Goal: Task Accomplishment & Management: Complete application form

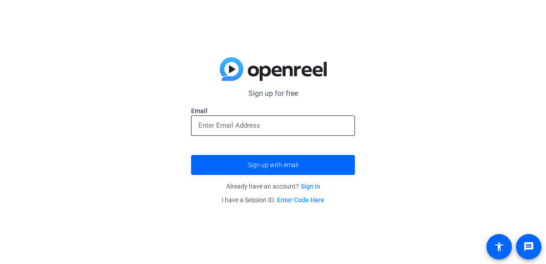
click at [263, 127] on input "email" at bounding box center [272, 125] width 149 height 11
type input "[PERSON_NAME][EMAIL_ADDRESS][DOMAIN_NAME]"
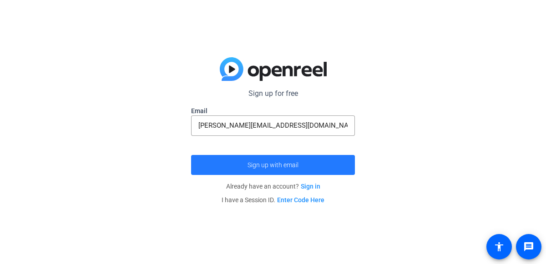
click at [276, 169] on span "submit" at bounding box center [273, 165] width 164 height 22
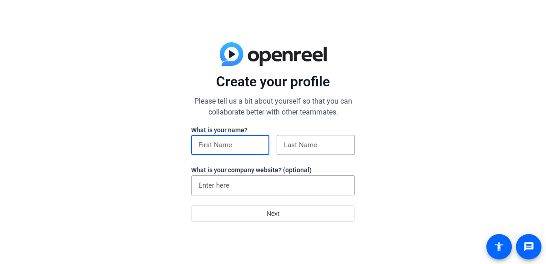
click at [209, 146] on input at bounding box center [230, 145] width 64 height 11
type input "[PERSON_NAME]"
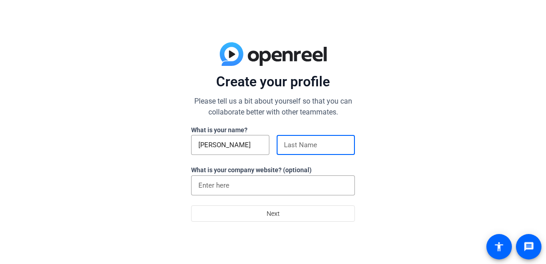
click at [303, 143] on input at bounding box center [316, 145] width 64 height 11
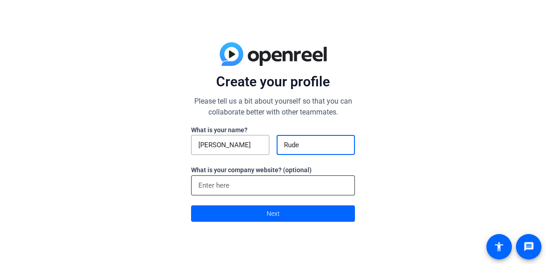
type input "Rude"
click at [286, 185] on input at bounding box center [272, 185] width 149 height 11
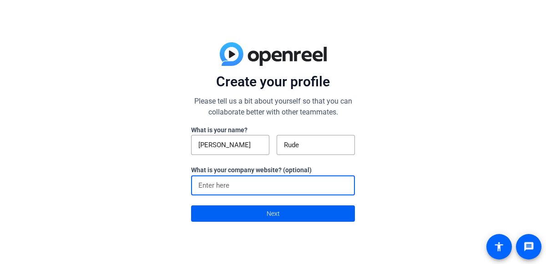
click at [272, 218] on span "Next" at bounding box center [273, 213] width 13 height 17
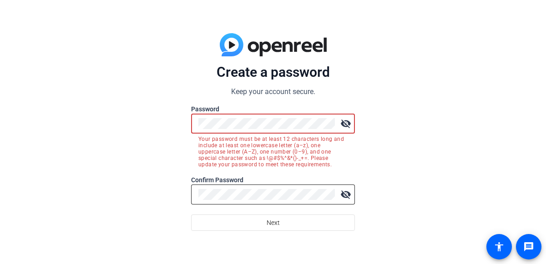
click at [282, 188] on div at bounding box center [266, 195] width 136 height 20
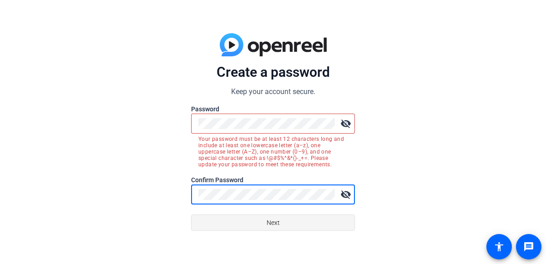
click at [257, 221] on span at bounding box center [273, 223] width 163 height 22
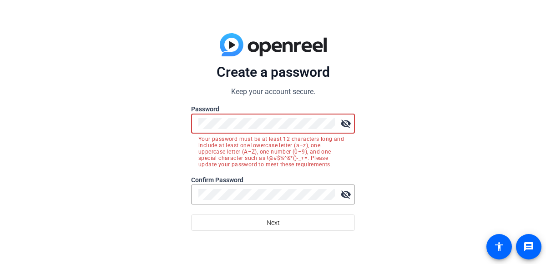
click at [192, 120] on div "visibility_off" at bounding box center [273, 124] width 164 height 20
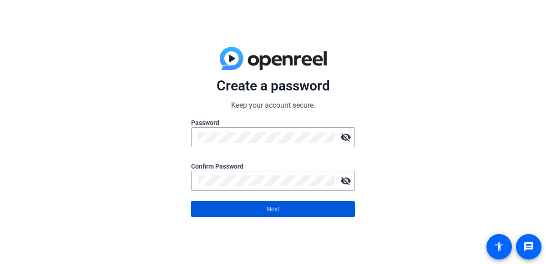
click at [243, 212] on span at bounding box center [273, 209] width 163 height 22
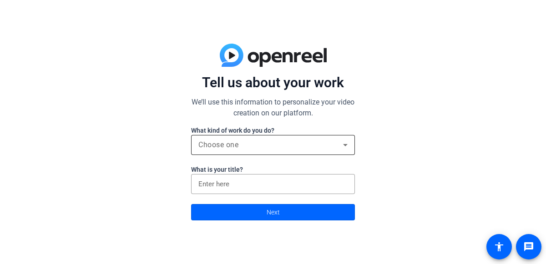
click at [239, 141] on div "Choose one" at bounding box center [270, 145] width 145 height 11
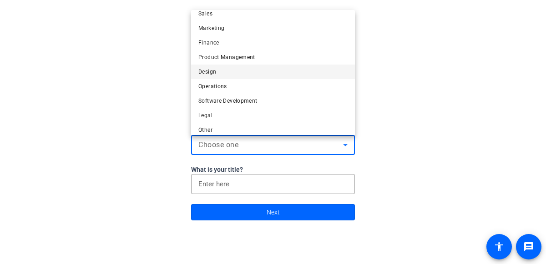
scroll to position [27, 0]
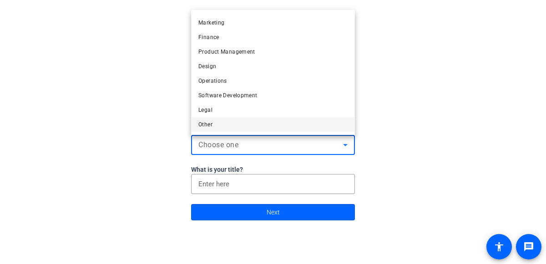
click at [213, 128] on mat-option "Other" at bounding box center [273, 124] width 164 height 15
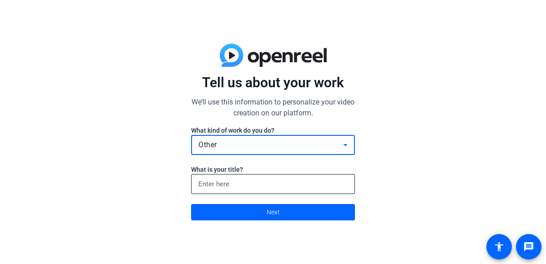
click at [214, 186] on input at bounding box center [272, 184] width 149 height 11
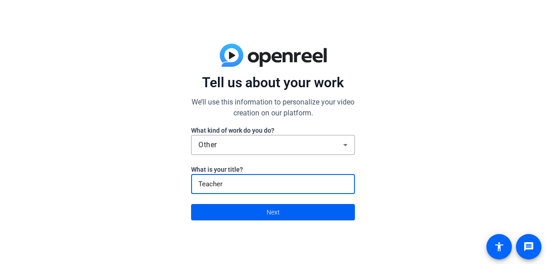
type input "Teacher"
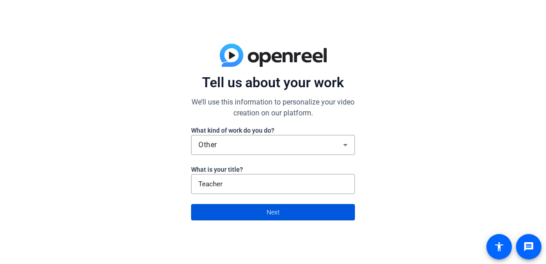
click at [272, 212] on span "Next" at bounding box center [273, 212] width 13 height 17
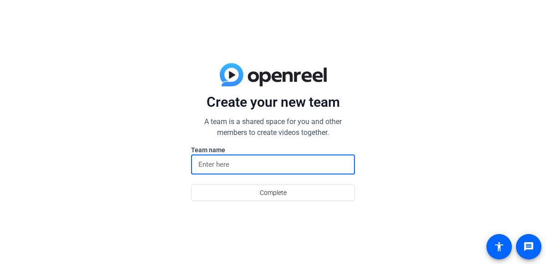
click at [232, 165] on input at bounding box center [272, 164] width 149 height 11
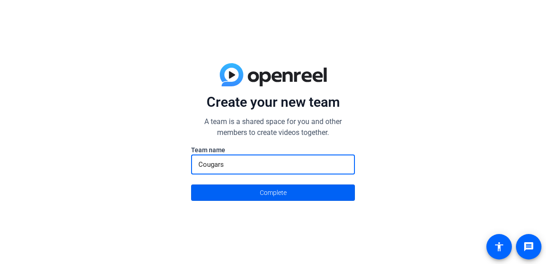
type input "Cougars"
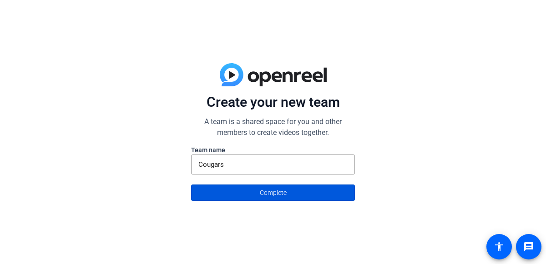
click at [256, 193] on span at bounding box center [273, 193] width 163 height 22
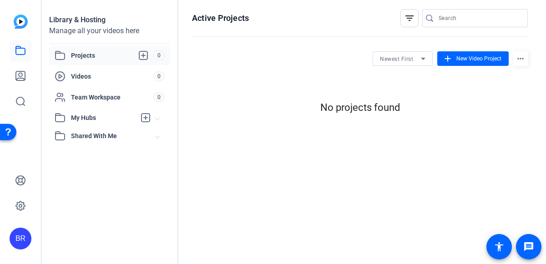
click at [94, 62] on div "Projects 0" at bounding box center [109, 55] width 121 height 19
click at [91, 57] on span "Projects" at bounding box center [112, 55] width 82 height 11
click at [142, 57] on icon at bounding box center [143, 55] width 11 height 11
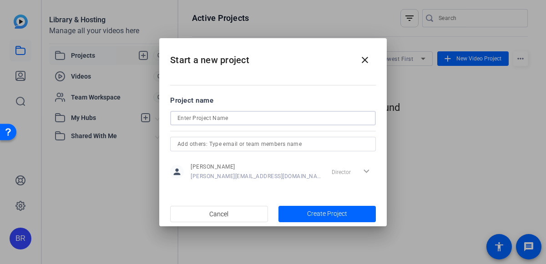
click at [214, 118] on input at bounding box center [272, 118] width 191 height 11
type input "2025 GFF Awards Night Reel"
click at [322, 215] on span "Create Project" at bounding box center [327, 214] width 40 height 10
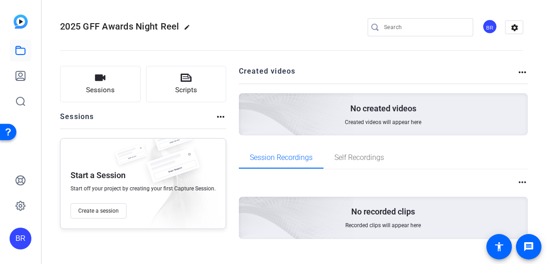
scroll to position [15, 0]
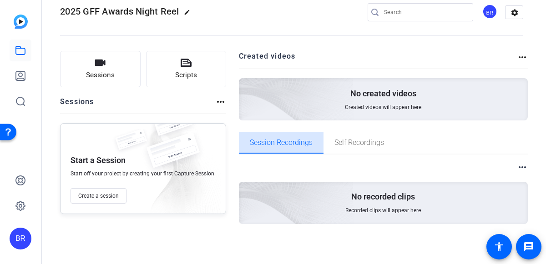
click at [281, 146] on span "Session Recordings" at bounding box center [281, 142] width 63 height 7
click at [281, 145] on span "Session Recordings" at bounding box center [281, 142] width 63 height 7
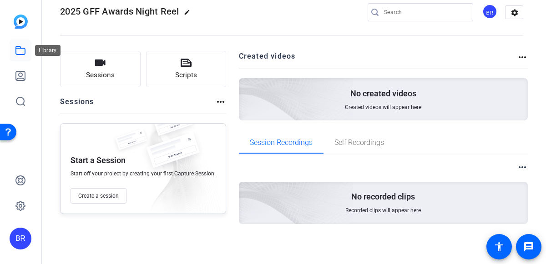
click at [21, 51] on icon at bounding box center [20, 50] width 11 height 11
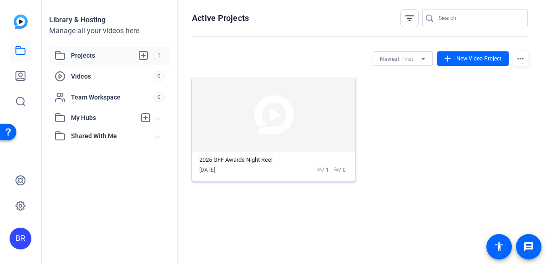
click at [245, 150] on img at bounding box center [273, 114] width 163 height 75
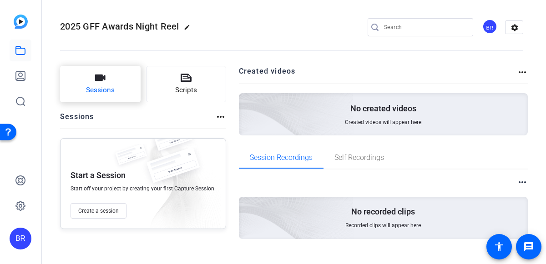
click at [90, 89] on span "Sessions" at bounding box center [100, 90] width 29 height 10
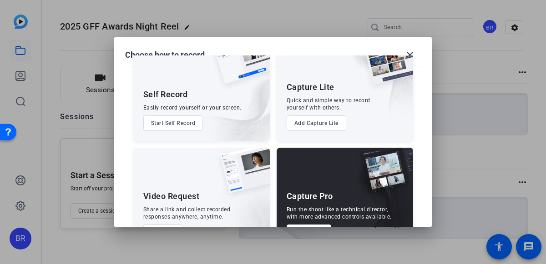
scroll to position [66, 0]
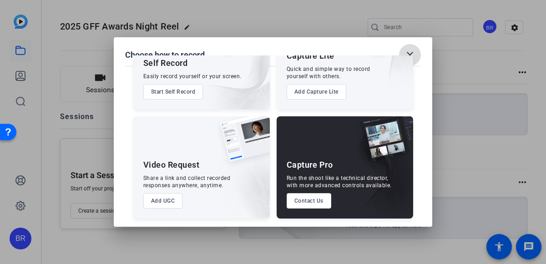
click at [410, 52] on mat-icon "close" at bounding box center [409, 55] width 11 height 11
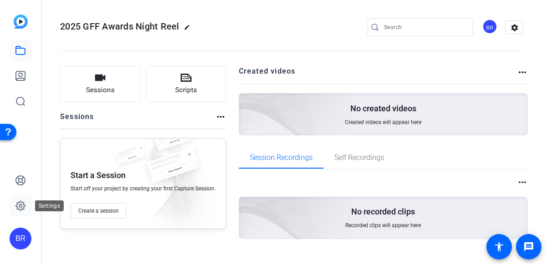
click at [20, 207] on icon at bounding box center [20, 206] width 3 height 3
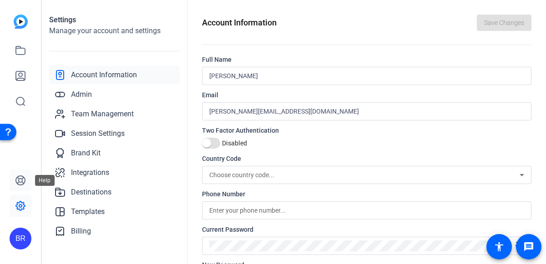
click at [18, 178] on icon at bounding box center [20, 180] width 9 height 9
click at [23, 19] on img at bounding box center [21, 22] width 14 height 14
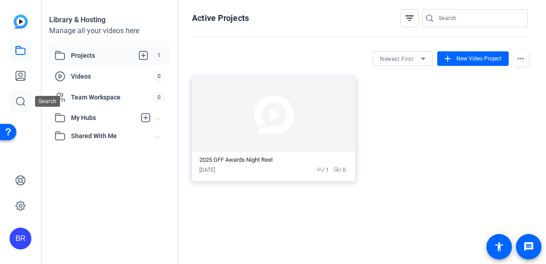
click at [20, 101] on icon at bounding box center [20, 101] width 11 height 11
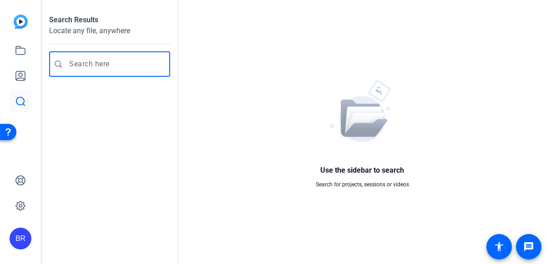
click at [100, 61] on input "Enter search query" at bounding box center [114, 64] width 90 height 11
